Goal: Task Accomplishment & Management: Manage account settings

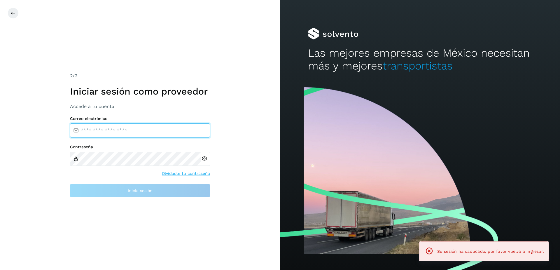
type input "**********"
click at [146, 202] on div "**********" at bounding box center [140, 135] width 280 height 270
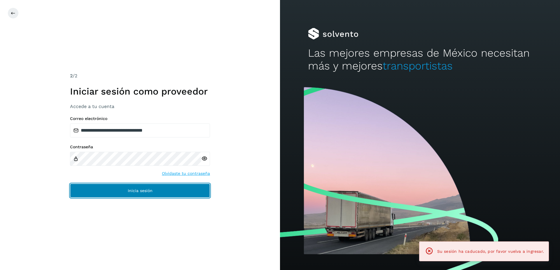
click at [138, 188] on span "Inicia sesión" at bounding box center [140, 190] width 25 height 4
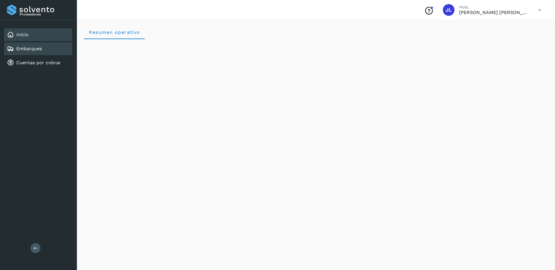
click at [39, 55] on div "Embarques" at bounding box center [38, 48] width 68 height 13
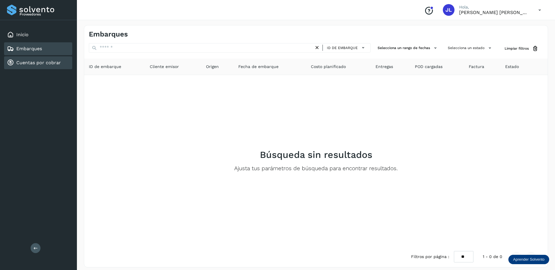
click at [42, 62] on link "Cuentas por cobrar" at bounding box center [38, 63] width 45 height 6
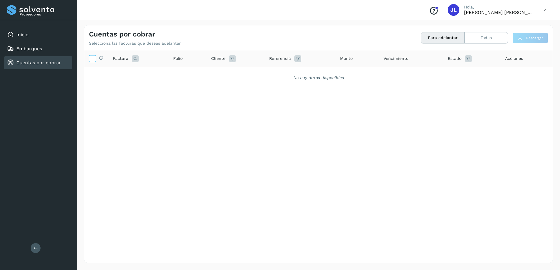
click at [95, 58] on icon at bounding box center [92, 58] width 6 height 6
click at [451, 42] on button "Para adelantar" at bounding box center [442, 37] width 43 height 11
click at [493, 40] on button "Todas" at bounding box center [485, 37] width 43 height 11
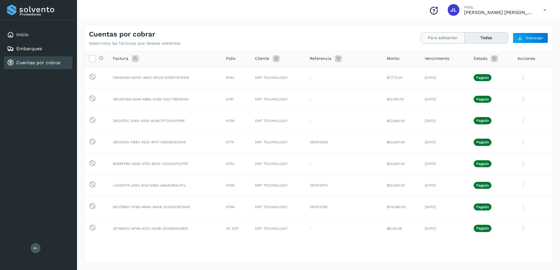
click at [464, 38] on button "Para adelantar" at bounding box center [485, 37] width 43 height 11
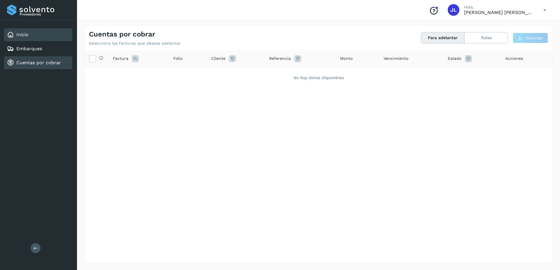
click at [22, 32] on link "Inicio" at bounding box center [22, 35] width 12 height 6
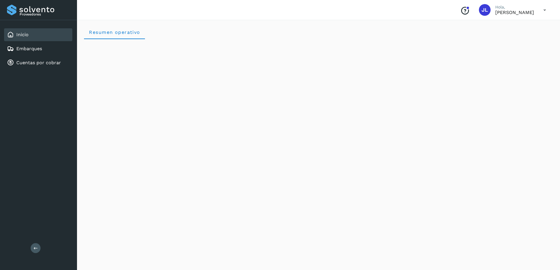
click at [542, 8] on icon at bounding box center [545, 10] width 12 height 12
click at [502, 31] on div "Cerrar sesión" at bounding box center [515, 26] width 69 height 11
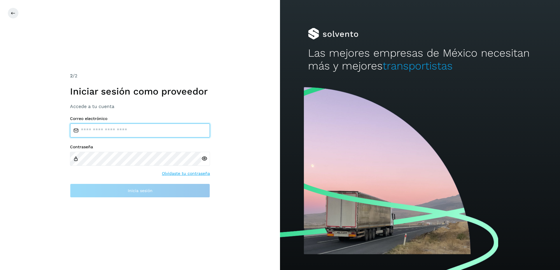
type input "**********"
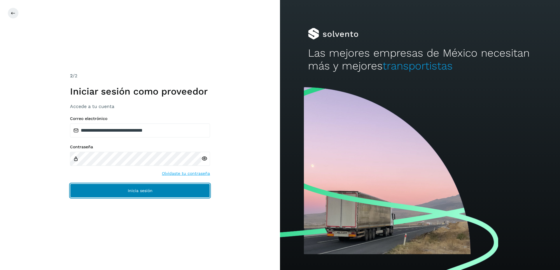
click at [130, 190] on span "Inicia sesión" at bounding box center [140, 190] width 25 height 4
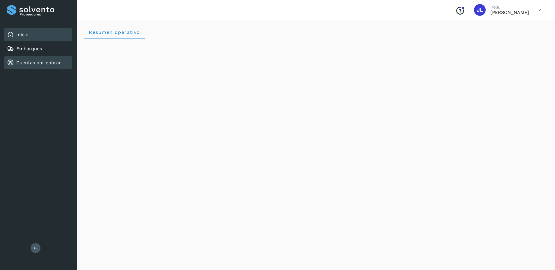
click at [30, 60] on link "Cuentas por cobrar" at bounding box center [38, 63] width 45 height 6
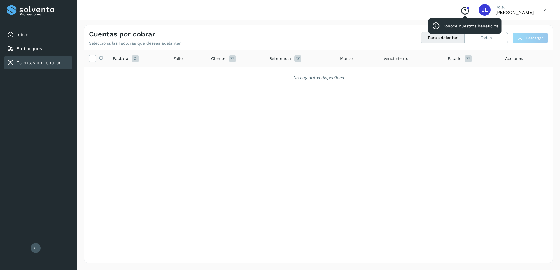
click at [460, 12] on icon "Conoce nuestros beneficios" at bounding box center [464, 10] width 9 height 9
click at [539, 12] on icon at bounding box center [545, 10] width 12 height 12
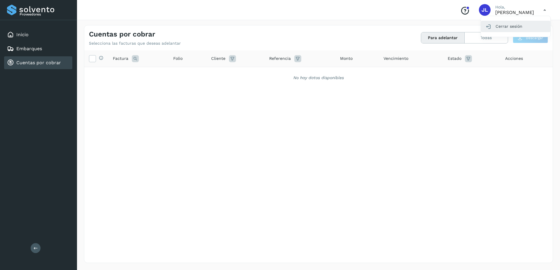
click at [527, 23] on div "Cerrar sesión" at bounding box center [515, 26] width 69 height 11
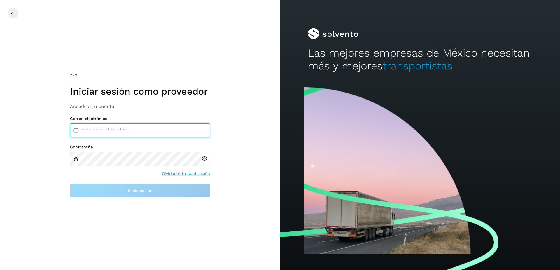
type input "**********"
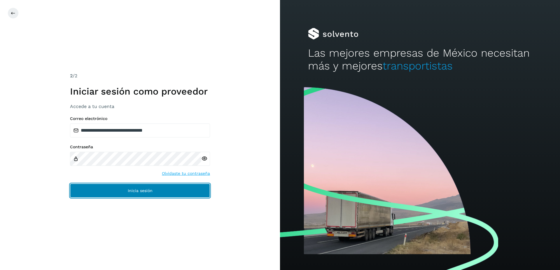
click at [122, 189] on button "Inicia sesión" at bounding box center [140, 190] width 140 height 14
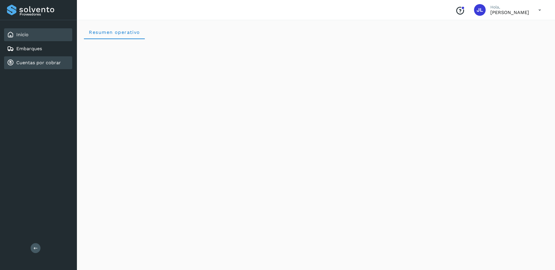
click at [39, 64] on link "Cuentas por cobrar" at bounding box center [38, 63] width 45 height 6
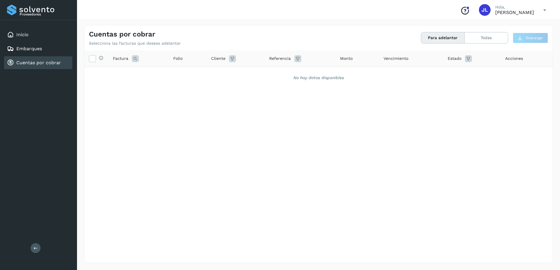
click at [39, 64] on link "Cuentas por cobrar" at bounding box center [38, 63] width 45 height 6
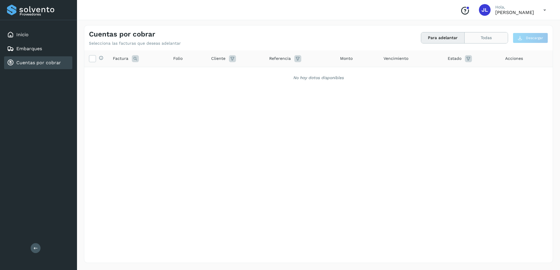
click at [470, 41] on button "Todas" at bounding box center [485, 37] width 43 height 11
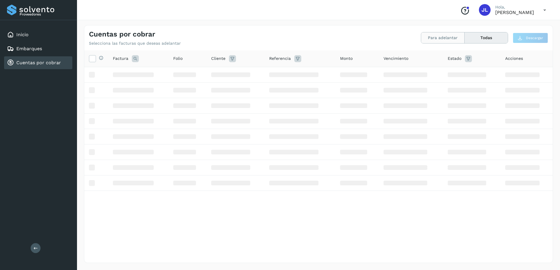
click at [464, 40] on button "Para adelantar" at bounding box center [485, 37] width 43 height 11
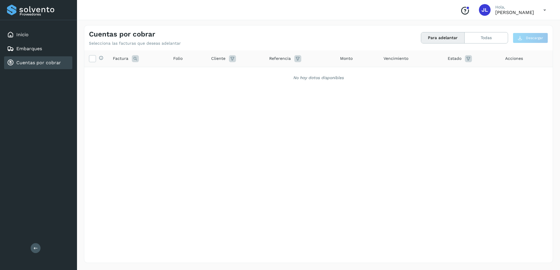
click at [402, 199] on div "Selecciona todas las facturas disponibles para adelanto Factura Folio Cliente R…" at bounding box center [318, 144] width 468 height 188
click at [504, 13] on p "[PERSON_NAME]" at bounding box center [514, 13] width 39 height 6
click at [494, 16] on div "Conoce nuestros beneficios [PERSON_NAME], [PERSON_NAME]" at bounding box center [502, 9] width 95 height 13
click at [494, 15] on div "Conoce nuestros beneficios [PERSON_NAME], [PERSON_NAME]" at bounding box center [502, 9] width 95 height 13
click at [548, 12] on icon at bounding box center [545, 10] width 12 height 12
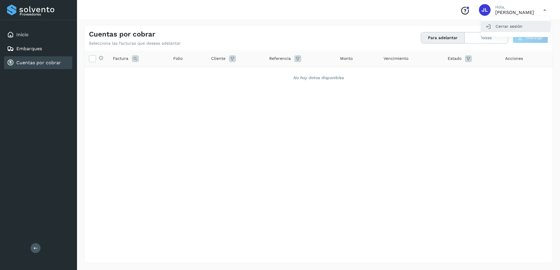
click at [513, 26] on div "Cerrar sesión" at bounding box center [515, 26] width 69 height 11
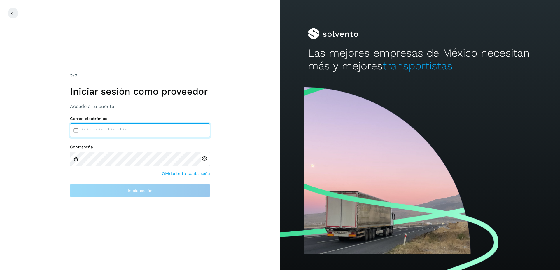
type input "**********"
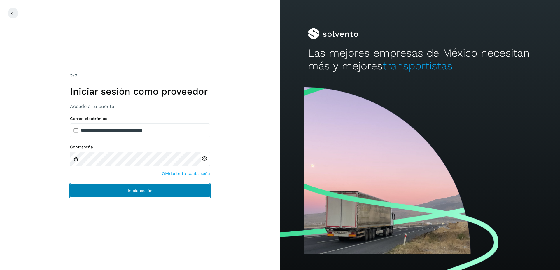
click at [153, 188] on button "Inicia sesión" at bounding box center [140, 190] width 140 height 14
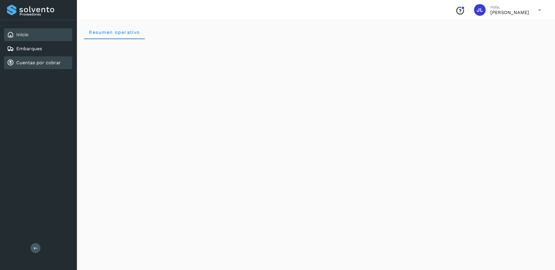
click at [44, 61] on link "Cuentas por cobrar" at bounding box center [38, 63] width 45 height 6
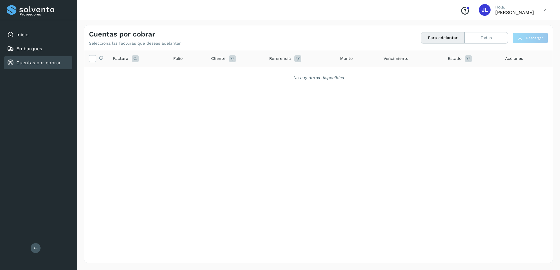
click at [519, 8] on p "Hola," at bounding box center [514, 7] width 39 height 5
click at [546, 10] on icon at bounding box center [545, 10] width 12 height 12
click at [508, 27] on div "Cerrar sesión" at bounding box center [515, 26] width 69 height 11
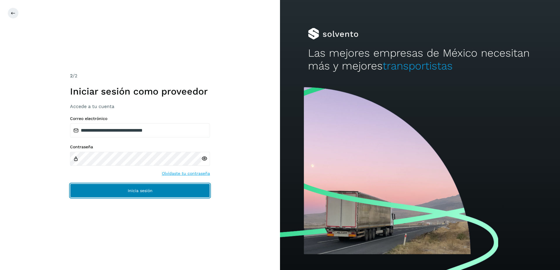
click at [147, 195] on button "Inicia sesión" at bounding box center [140, 190] width 140 height 14
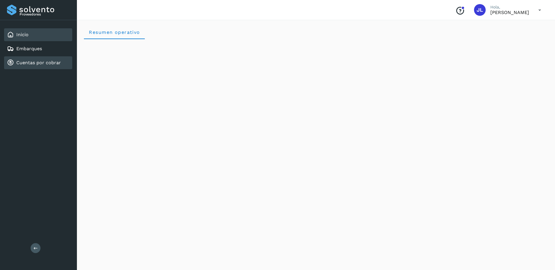
click at [46, 66] on div "Cuentas por cobrar" at bounding box center [34, 62] width 54 height 7
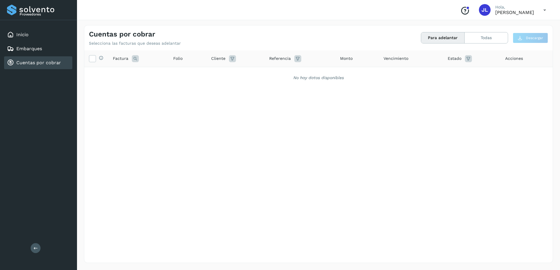
click at [454, 39] on button "Para adelantar" at bounding box center [442, 37] width 43 height 11
click at [22, 55] on div "Embarques" at bounding box center [38, 48] width 68 height 13
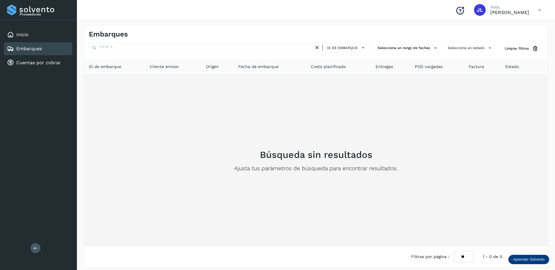
scroll to position [4, 0]
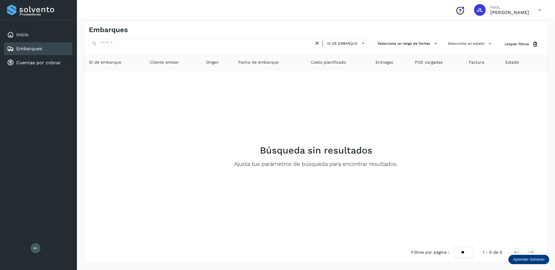
click at [494, 13] on p "[PERSON_NAME]" at bounding box center [510, 13] width 39 height 6
click at [477, 10] on span "JL" at bounding box center [480, 10] width 6 height 0
click at [527, 16] on div "Conoce nuestros beneficios [PERSON_NAME], [PERSON_NAME]" at bounding box center [498, 9] width 95 height 13
click at [545, 8] on icon at bounding box center [540, 10] width 12 height 12
click at [494, 29] on div "Cerrar sesión" at bounding box center [510, 26] width 69 height 11
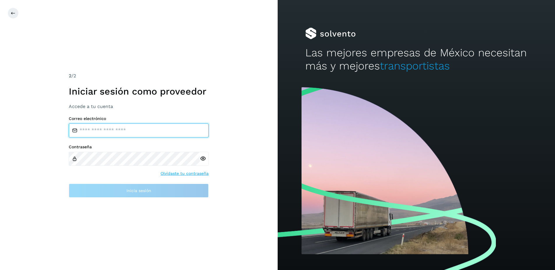
type input "**********"
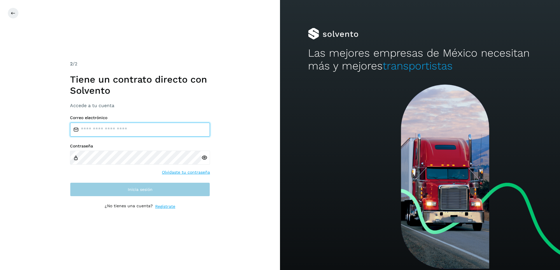
type input "**********"
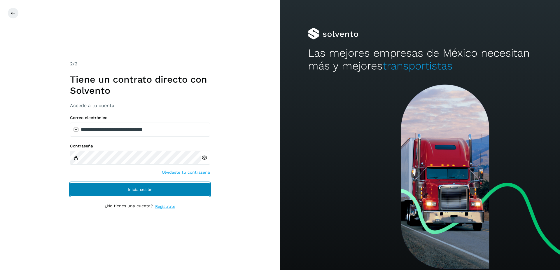
click at [147, 193] on button "Inicia sesión" at bounding box center [140, 189] width 140 height 14
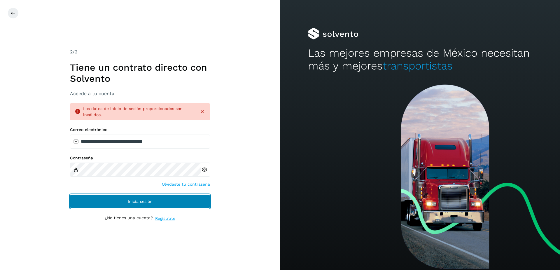
click at [146, 199] on span "Inicia sesión" at bounding box center [140, 201] width 25 height 4
click at [147, 199] on span "Inicia sesión" at bounding box center [140, 201] width 25 height 4
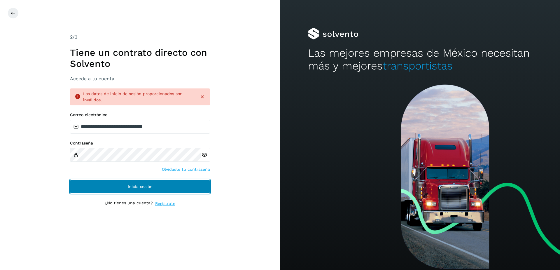
click at [140, 185] on span "Inicia sesión" at bounding box center [140, 186] width 25 height 4
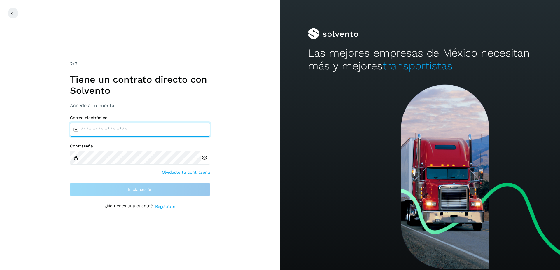
type input "**********"
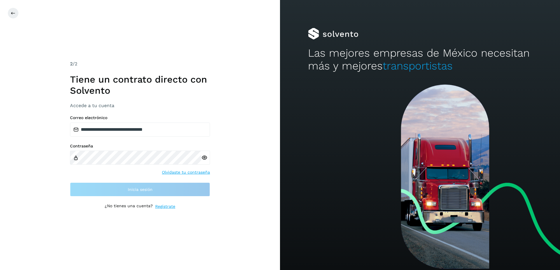
click at [53, 165] on div "**********" at bounding box center [140, 135] width 280 height 270
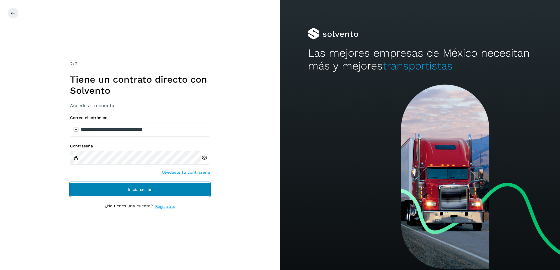
click at [152, 192] on button "Inicia sesión" at bounding box center [140, 189] width 140 height 14
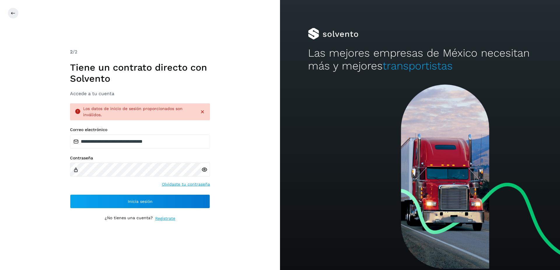
click at [201, 111] on icon at bounding box center [202, 112] width 6 height 6
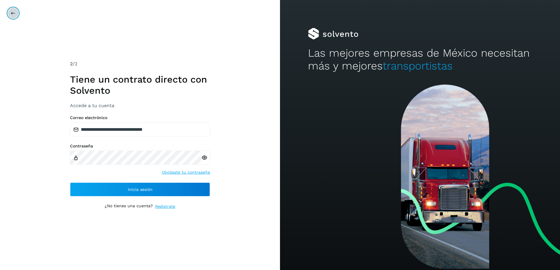
click at [16, 13] on button at bounding box center [13, 13] width 11 height 11
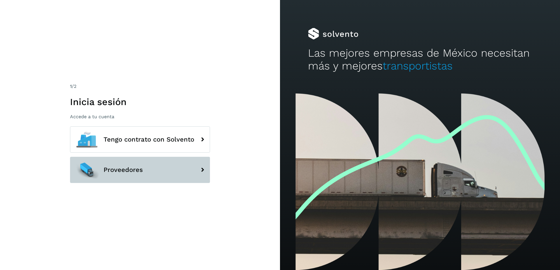
click at [140, 172] on span "Proveedores" at bounding box center [123, 169] width 39 height 7
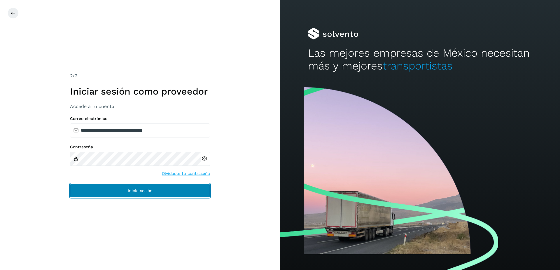
click at [125, 187] on button "Inicia sesión" at bounding box center [140, 190] width 140 height 14
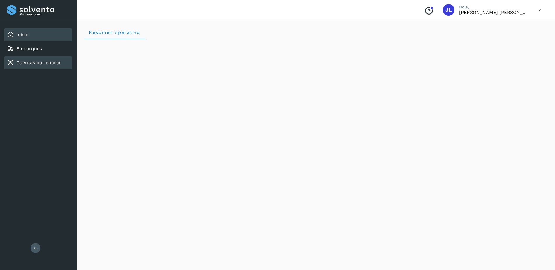
click at [31, 64] on link "Cuentas por cobrar" at bounding box center [38, 63] width 45 height 6
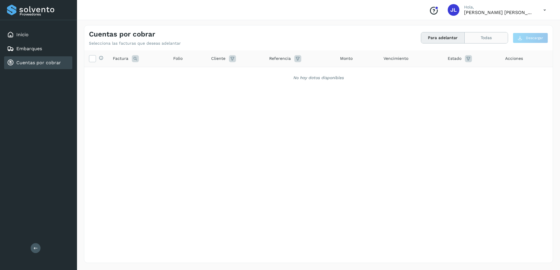
click at [481, 37] on button "Todas" at bounding box center [485, 37] width 43 height 11
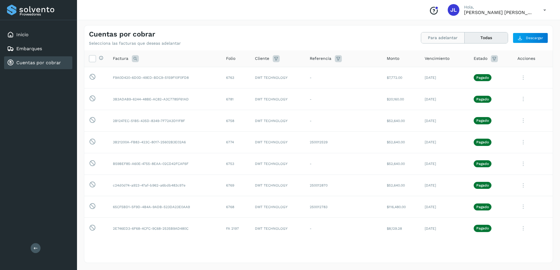
click at [464, 38] on button "Para adelantar" at bounding box center [485, 37] width 43 height 11
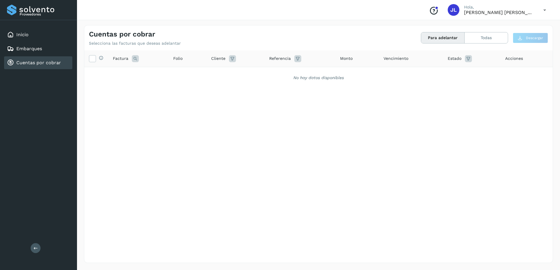
click at [468, 11] on p "[PERSON_NAME]" at bounding box center [499, 13] width 70 height 6
click at [552, 7] on div "Conoce nuestros beneficios [PERSON_NAME], [PERSON_NAME]" at bounding box center [318, 10] width 483 height 20
click at [544, 13] on icon at bounding box center [545, 10] width 12 height 12
click at [519, 26] on div "Cerrar sesión" at bounding box center [515, 26] width 69 height 11
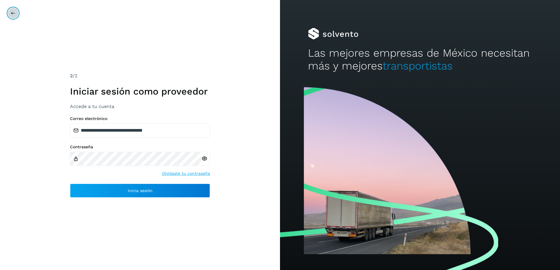
click at [15, 15] on button at bounding box center [13, 13] width 11 height 11
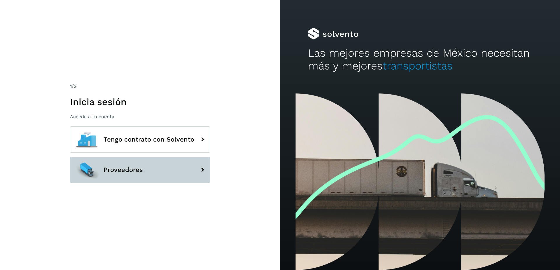
click at [164, 170] on button "Proveedores" at bounding box center [140, 170] width 140 height 26
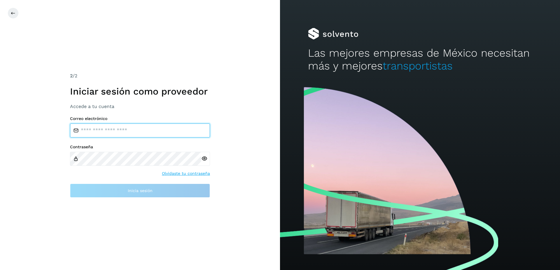
type input "**********"
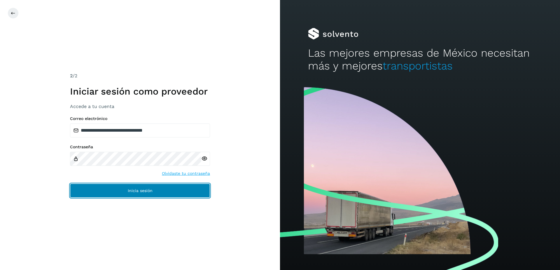
click at [146, 189] on span "Inicia sesión" at bounding box center [140, 190] width 25 height 4
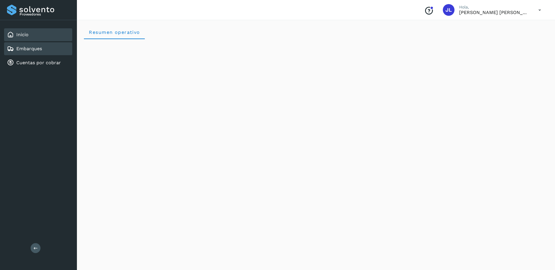
click at [42, 52] on div "Embarques" at bounding box center [38, 48] width 68 height 13
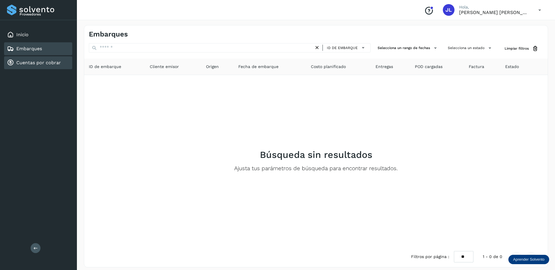
click at [43, 62] on link "Cuentas por cobrar" at bounding box center [38, 63] width 45 height 6
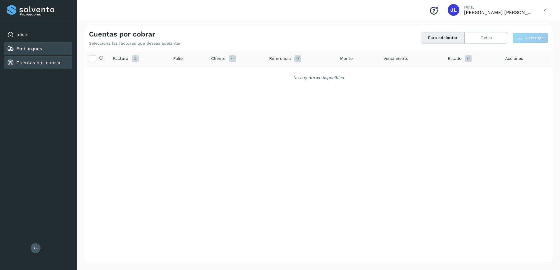
click at [37, 46] on link "Embarques" at bounding box center [29, 49] width 26 height 6
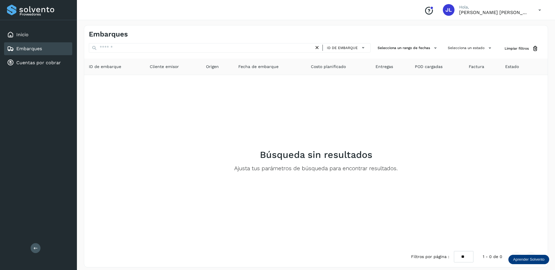
drag, startPoint x: 317, startPoint y: 48, endPoint x: 318, endPoint y: 52, distance: 4.2
click at [318, 52] on div "ID de embarque" at bounding box center [342, 47] width 57 height 9
click at [318, 48] on icon at bounding box center [317, 48] width 6 height 6
click at [33, 55] on div "Inicio Embarques Cuentas por cobrar" at bounding box center [38, 48] width 77 height 57
click at [30, 66] on div "Cuentas por cobrar" at bounding box center [38, 62] width 68 height 13
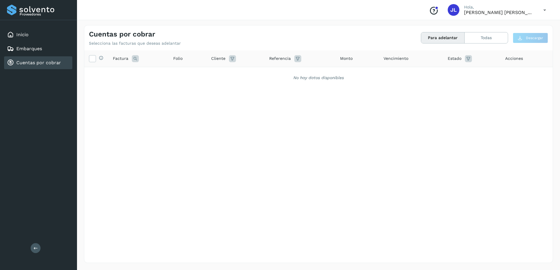
click at [455, 40] on button "Para adelantar" at bounding box center [442, 37] width 43 height 11
click at [481, 41] on button "Todas" at bounding box center [485, 37] width 43 height 11
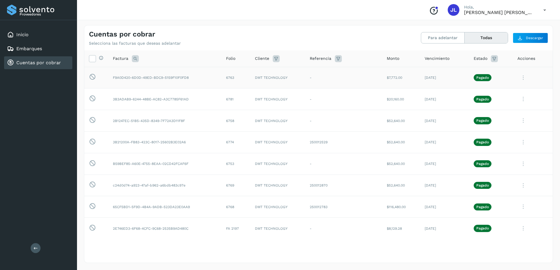
click at [522, 78] on icon at bounding box center [523, 78] width 12 height 12
click at [501, 125] on button "CEP" at bounding box center [512, 125] width 69 height 11
click at [31, 31] on div "Inicio" at bounding box center [38, 34] width 68 height 13
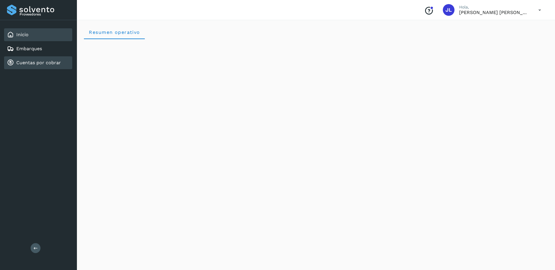
click at [38, 61] on link "Cuentas por cobrar" at bounding box center [38, 63] width 45 height 6
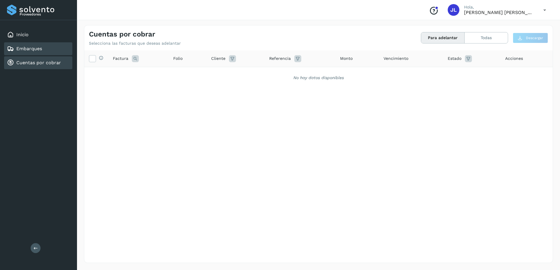
click at [33, 48] on link "Embarques" at bounding box center [29, 49] width 26 height 6
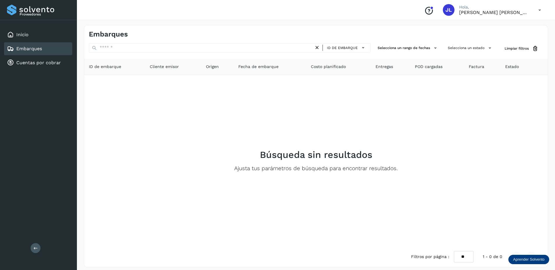
click at [501, 70] on th "Factura" at bounding box center [518, 67] width 34 height 16
click at [319, 47] on icon at bounding box center [317, 48] width 6 height 6
click at [514, 49] on span "Limpiar filtros" at bounding box center [517, 48] width 24 height 5
click at [467, 48] on button "Selecciona un estado" at bounding box center [471, 48] width 50 height 10
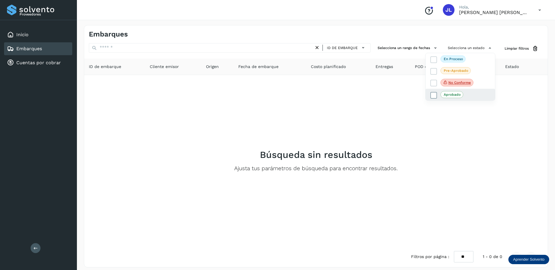
click at [456, 94] on p "Aprobado" at bounding box center [452, 94] width 17 height 4
click at [39, 62] on link "Cuentas por cobrar" at bounding box center [38, 63] width 45 height 6
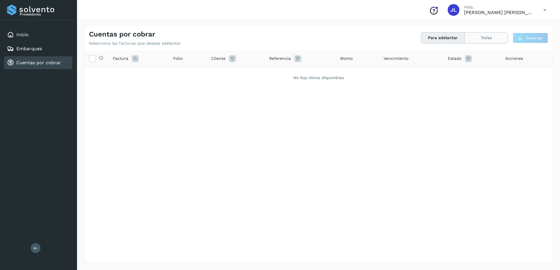
click at [481, 38] on button "Todas" at bounding box center [485, 37] width 43 height 11
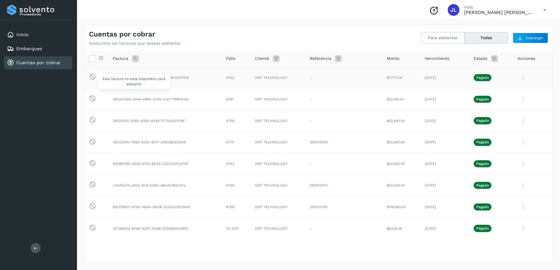
click at [91, 76] on icon at bounding box center [92, 76] width 7 height 7
click at [189, 79] on td "F9A0D420-6D0D-49ED-BDC9-5159F10F0FD8" at bounding box center [164, 78] width 113 height 22
click at [518, 77] on icon at bounding box center [523, 78] width 12 height 12
click at [503, 92] on button "Ver Detalle" at bounding box center [512, 91] width 69 height 11
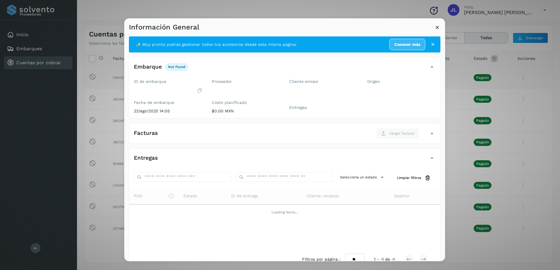
click at [198, 92] on icon at bounding box center [200, 90] width 6 height 6
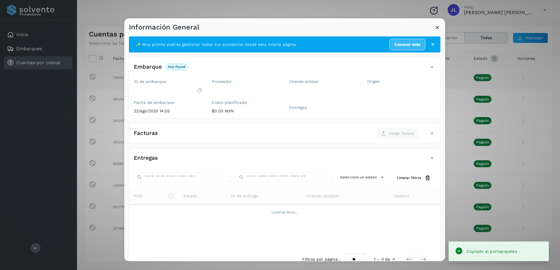
click at [430, 44] on icon at bounding box center [433, 44] width 6 height 6
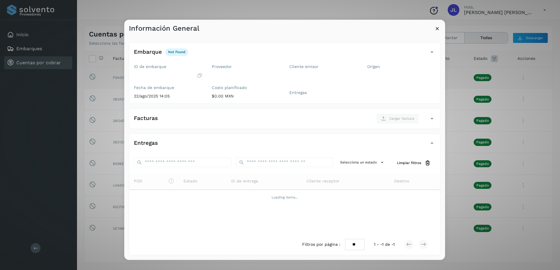
click at [436, 31] on button at bounding box center [437, 29] width 6 height 7
